Goal: Complete application form

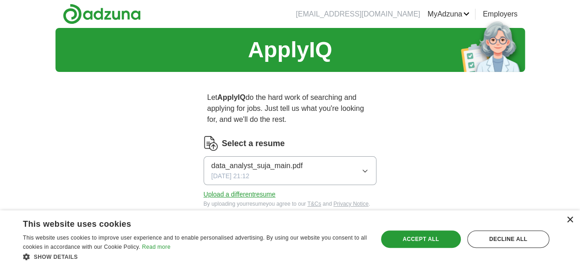
click at [572, 217] on div "×" at bounding box center [569, 220] width 7 height 7
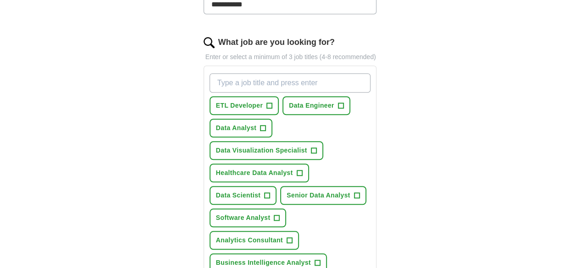
scroll to position [285, 0]
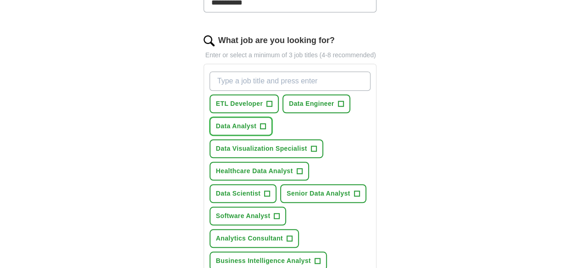
click at [234, 121] on span "Data Analyst" at bounding box center [236, 126] width 41 height 10
click at [294, 144] on span "Data Visualization Specialist" at bounding box center [261, 149] width 91 height 10
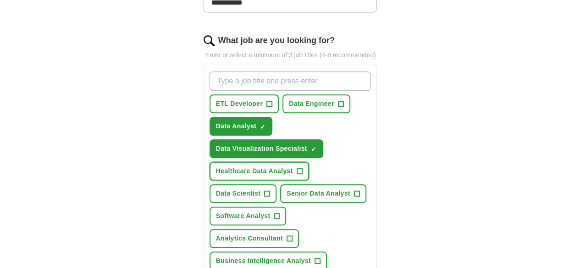
click at [273, 162] on button "Healthcare Data Analyst +" at bounding box center [258, 171] width 99 height 19
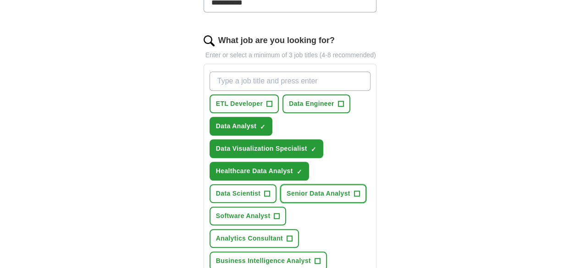
click at [287, 189] on span "Senior Data Analyst" at bounding box center [318, 194] width 63 height 10
click at [257, 229] on button "Analytics Consultant +" at bounding box center [253, 238] width 89 height 19
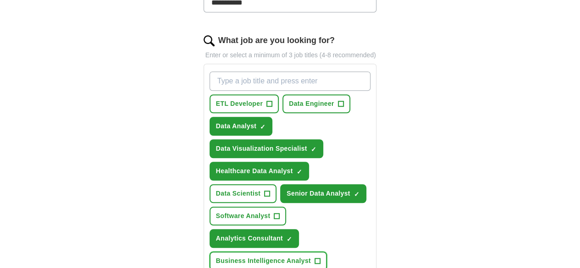
click at [268, 256] on span "Business Intelligence Analyst" at bounding box center [263, 261] width 95 height 10
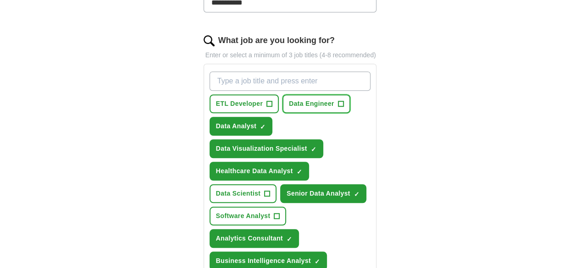
click at [292, 99] on span "Data Engineer" at bounding box center [311, 104] width 45 height 10
click at [267, 100] on span "+" at bounding box center [270, 103] width 6 height 7
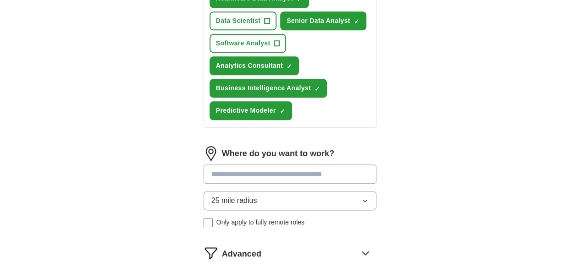
scroll to position [458, 0]
click at [230, 164] on input at bounding box center [290, 173] width 173 height 19
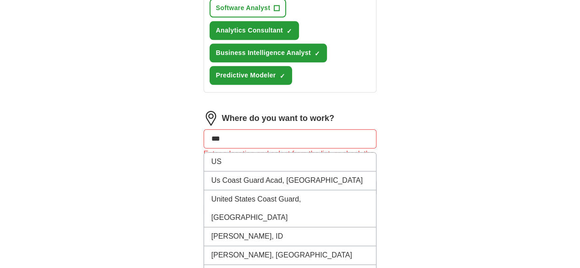
scroll to position [502, 0]
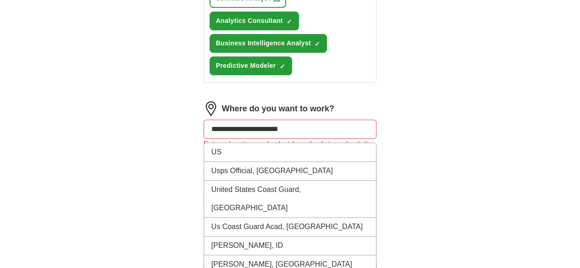
type input "**********"
click at [204, 259] on button "Start applying for jobs" at bounding box center [290, 268] width 173 height 19
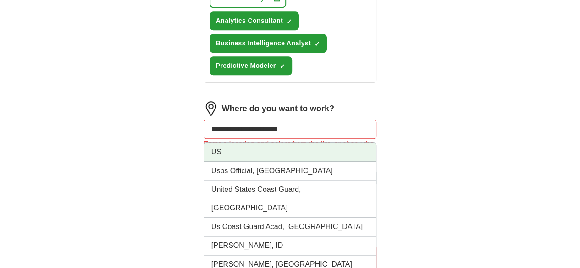
click at [299, 143] on li "US" at bounding box center [290, 152] width 172 height 19
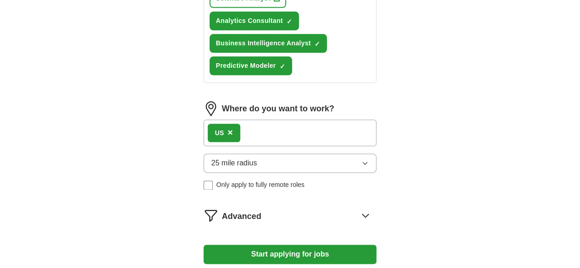
click at [368, 154] on button "25 mile radius" at bounding box center [290, 163] width 173 height 19
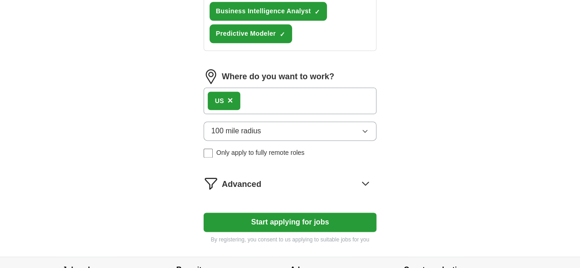
scroll to position [535, 0]
click at [321, 213] on button "Start applying for jobs" at bounding box center [290, 222] width 173 height 19
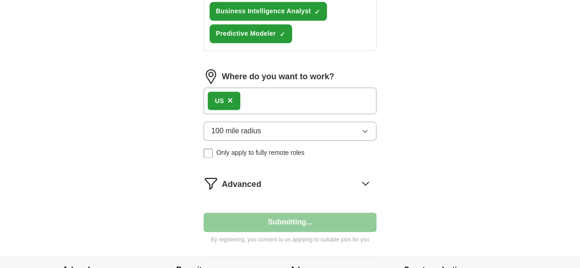
select select "**"
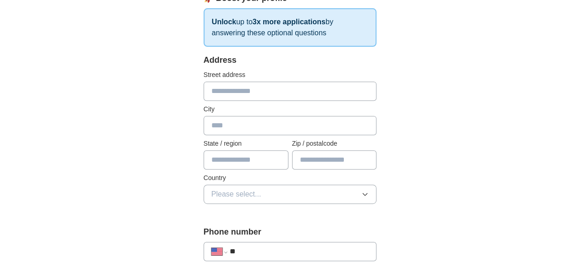
scroll to position [157, 0]
click at [215, 96] on input "text" at bounding box center [290, 90] width 173 height 19
type input "**********"
type input "*******"
type input "**********"
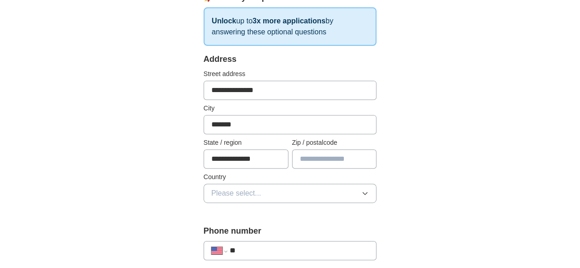
type input "*****"
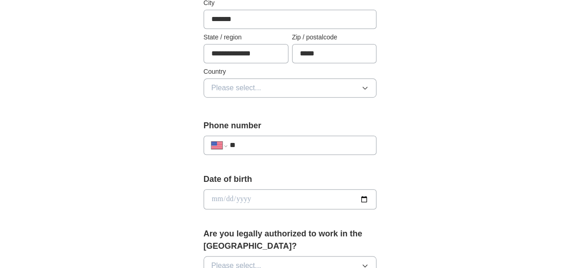
scroll to position [263, 0]
click at [252, 149] on input "**" at bounding box center [299, 144] width 139 height 11
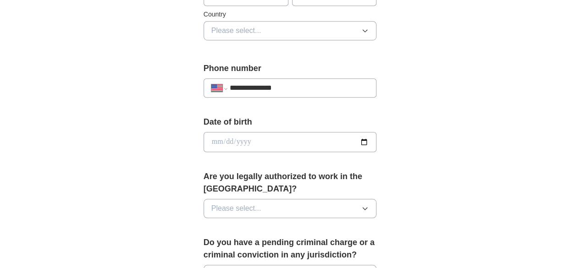
type input "**********"
click at [377, 146] on input "date" at bounding box center [290, 142] width 173 height 20
click at [377, 140] on input "date" at bounding box center [290, 142] width 173 height 20
click at [377, 141] on input "date" at bounding box center [290, 142] width 173 height 20
type input "**********"
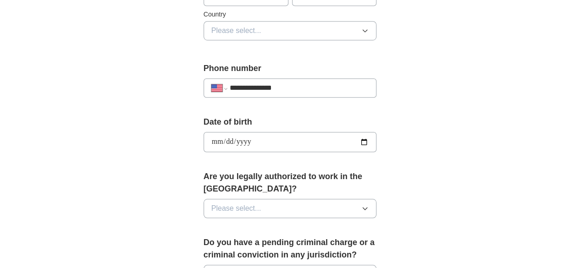
scroll to position [418, 0]
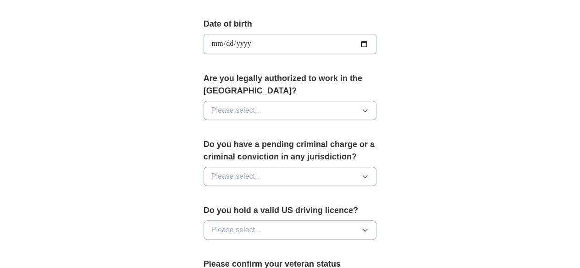
click at [220, 105] on span "Please select..." at bounding box center [236, 110] width 50 height 11
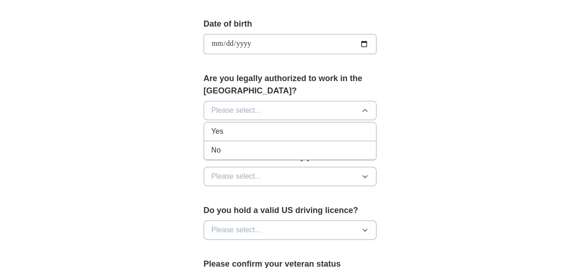
click at [220, 126] on div "Yes" at bounding box center [290, 131] width 158 height 11
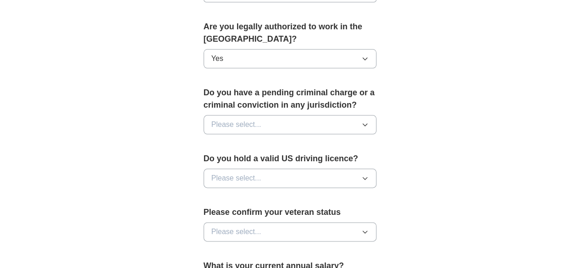
scroll to position [470, 0]
click at [216, 115] on button "Please select..." at bounding box center [290, 124] width 173 height 19
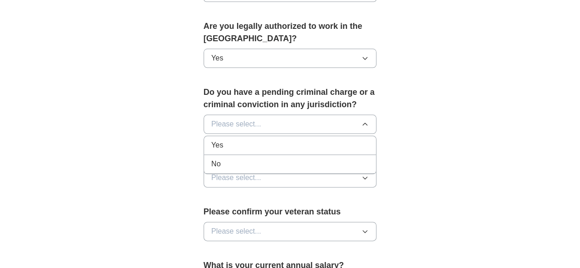
click at [215, 159] on div "No" at bounding box center [290, 164] width 158 height 11
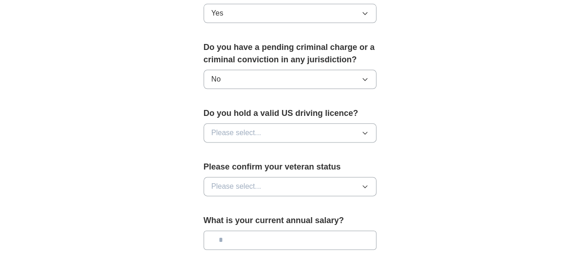
scroll to position [516, 0]
click at [232, 127] on span "Please select..." at bounding box center [236, 132] width 50 height 11
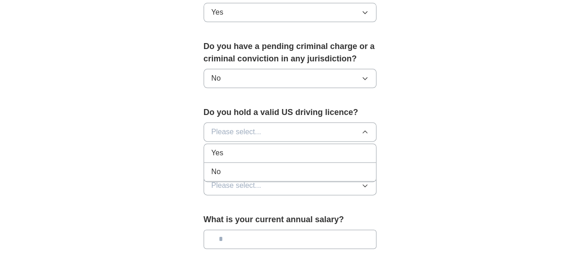
click at [219, 148] on div "Yes" at bounding box center [290, 153] width 158 height 11
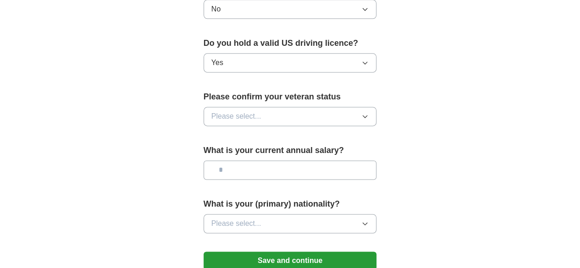
scroll to position [586, 0]
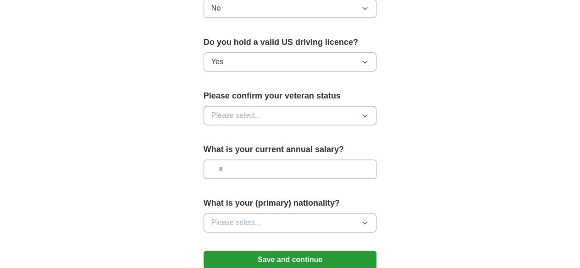
click at [214, 110] on span "Please select..." at bounding box center [236, 115] width 50 height 11
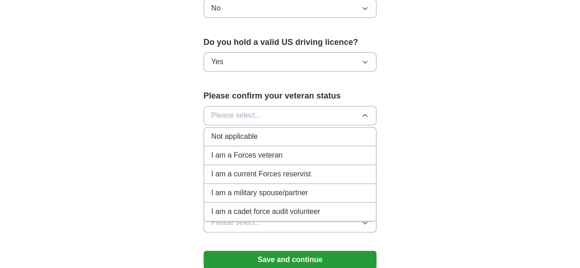
click at [226, 131] on span "Not applicable" at bounding box center [234, 136] width 46 height 11
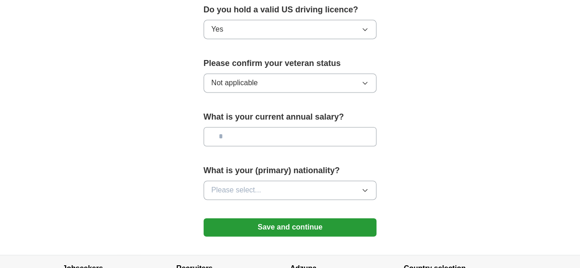
scroll to position [619, 0]
click at [224, 127] on input "text" at bounding box center [290, 136] width 173 height 19
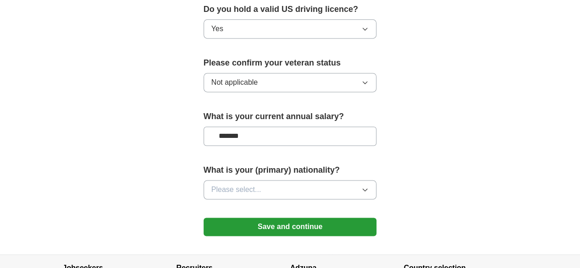
type input "*******"
click at [243, 180] on button "Please select..." at bounding box center [290, 189] width 173 height 19
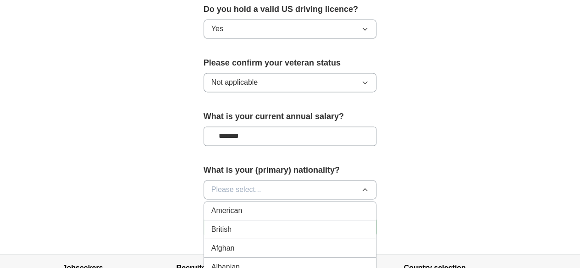
click at [247, 180] on button "Please select..." at bounding box center [290, 189] width 173 height 19
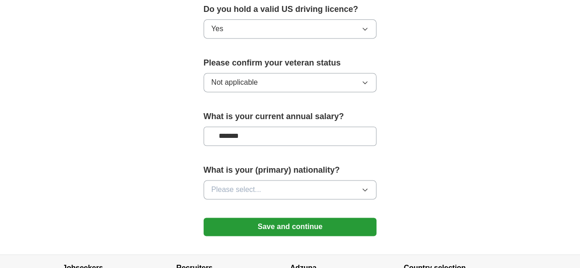
click at [247, 180] on button "Please select..." at bounding box center [290, 189] width 173 height 19
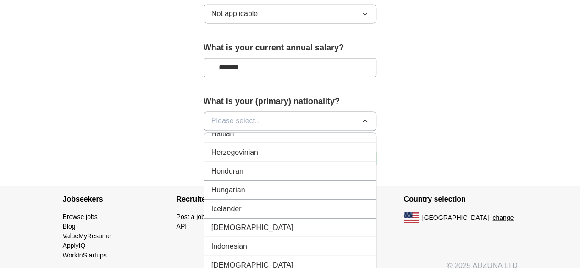
scroll to position [1419, 0]
click at [222, 221] on div "[DEMOGRAPHIC_DATA]" at bounding box center [290, 226] width 158 height 11
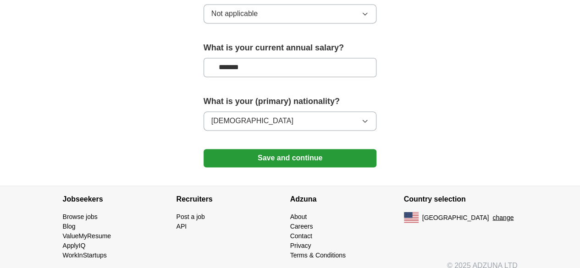
scroll to position [682, 0]
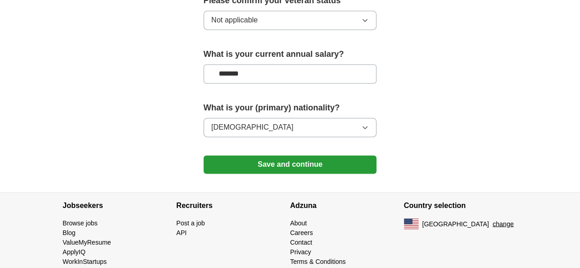
click at [252, 155] on button "Save and continue" at bounding box center [290, 164] width 173 height 18
